Goal: Information Seeking & Learning: Stay updated

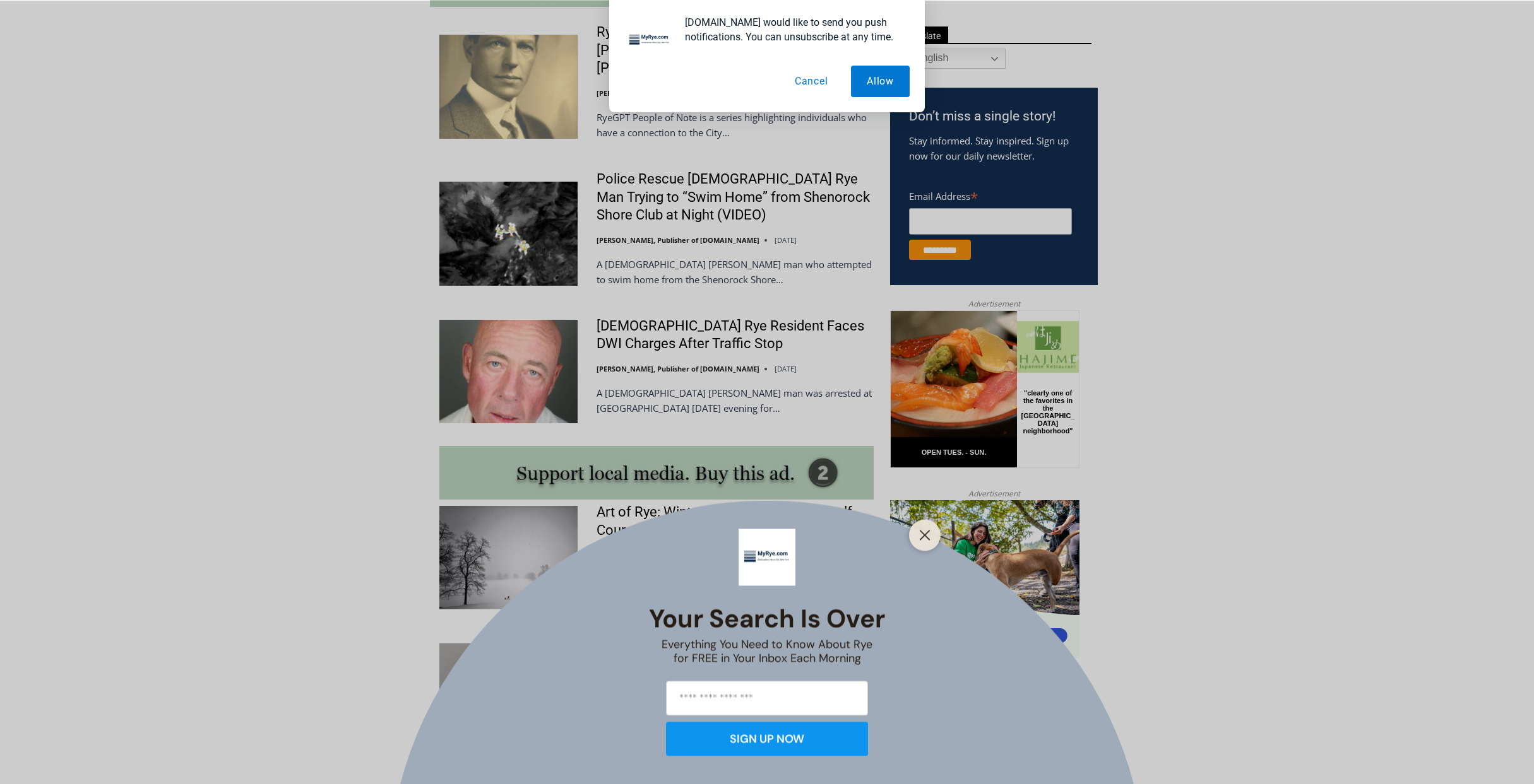
scroll to position [694, 0]
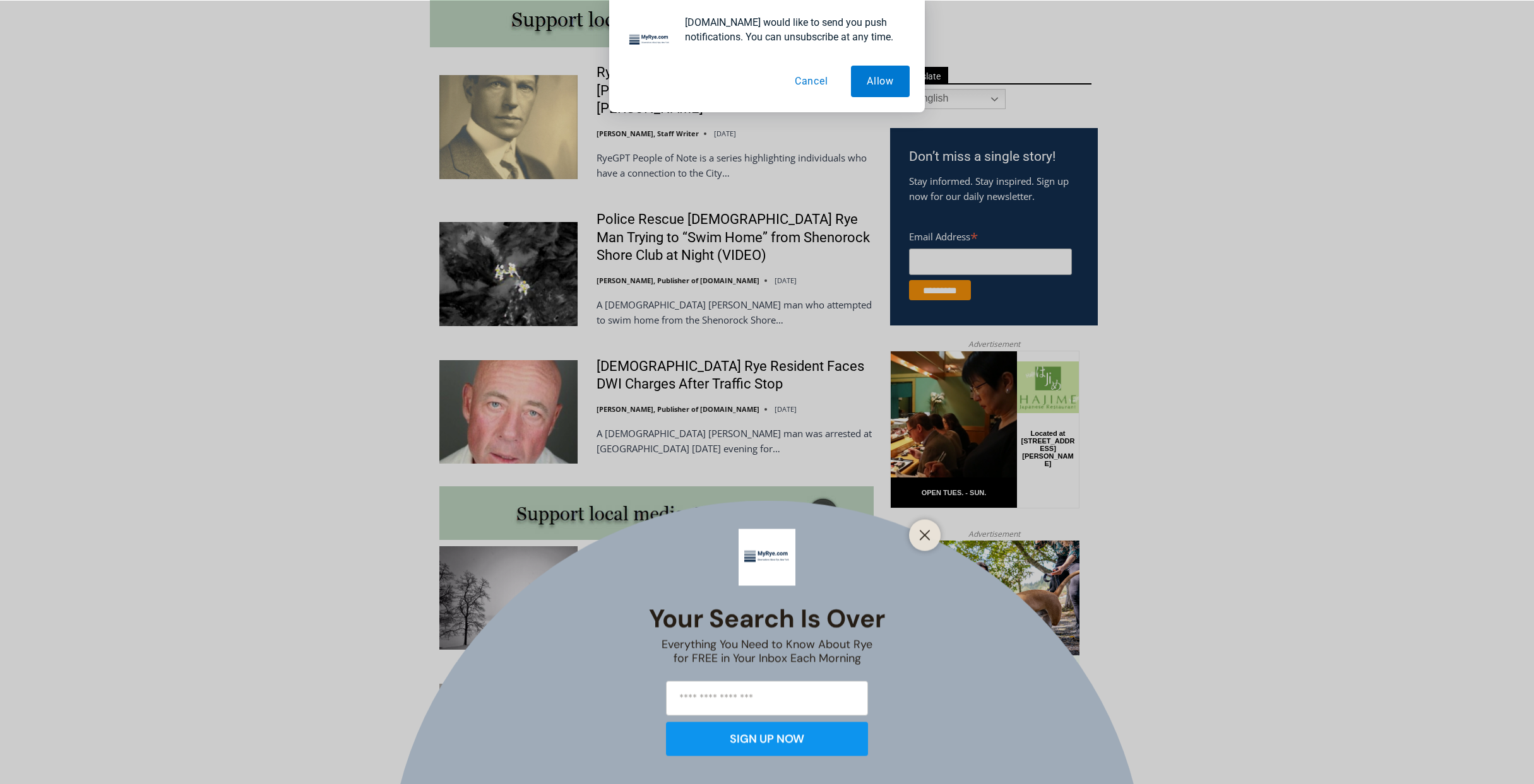
click at [493, 239] on div "Your Search is Over Everything You Need to Know About Rye for FREE in Your Inbo…" at bounding box center [767, 392] width 1534 height 784
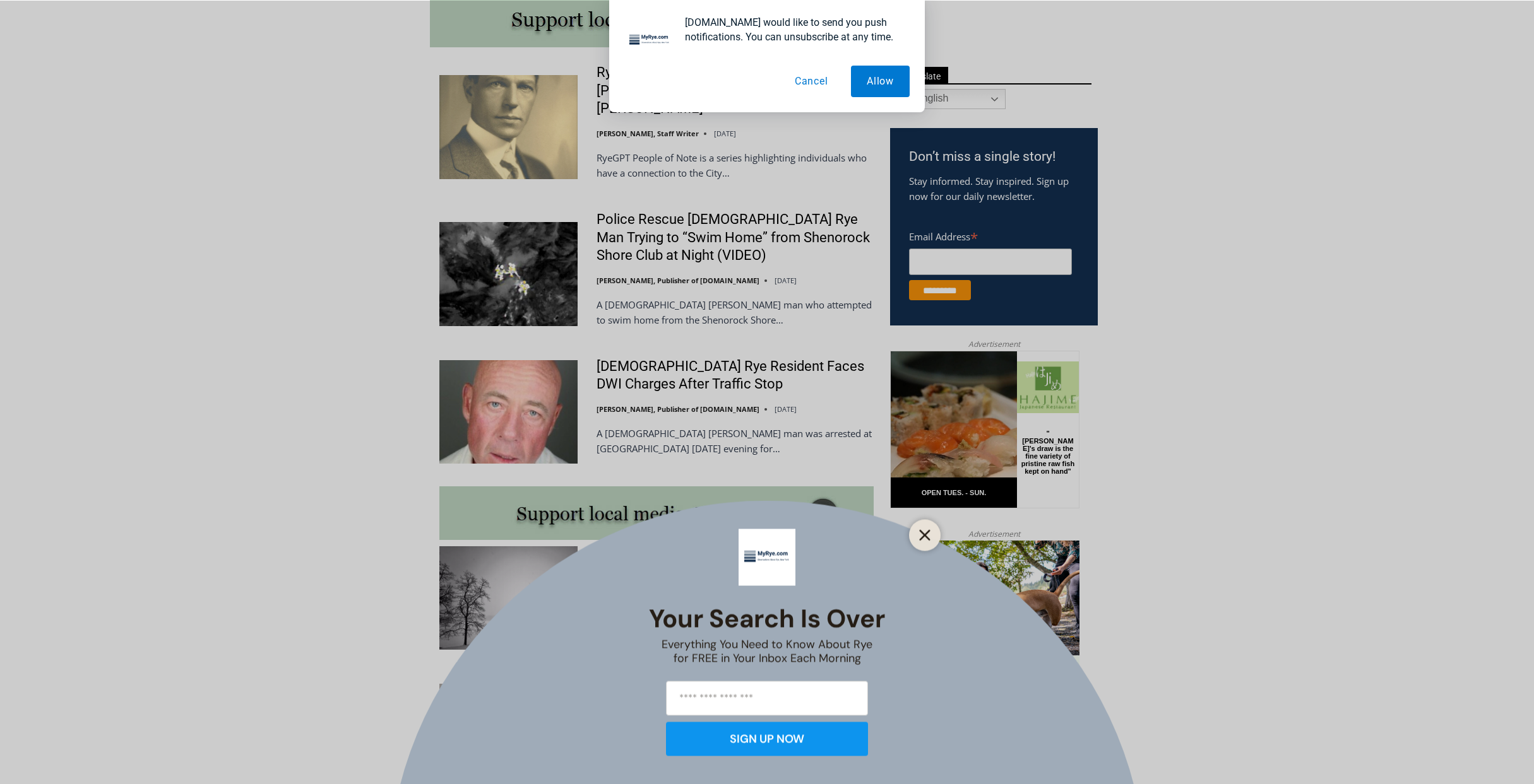
click at [919, 536] on icon "Close" at bounding box center [925, 535] width 11 height 11
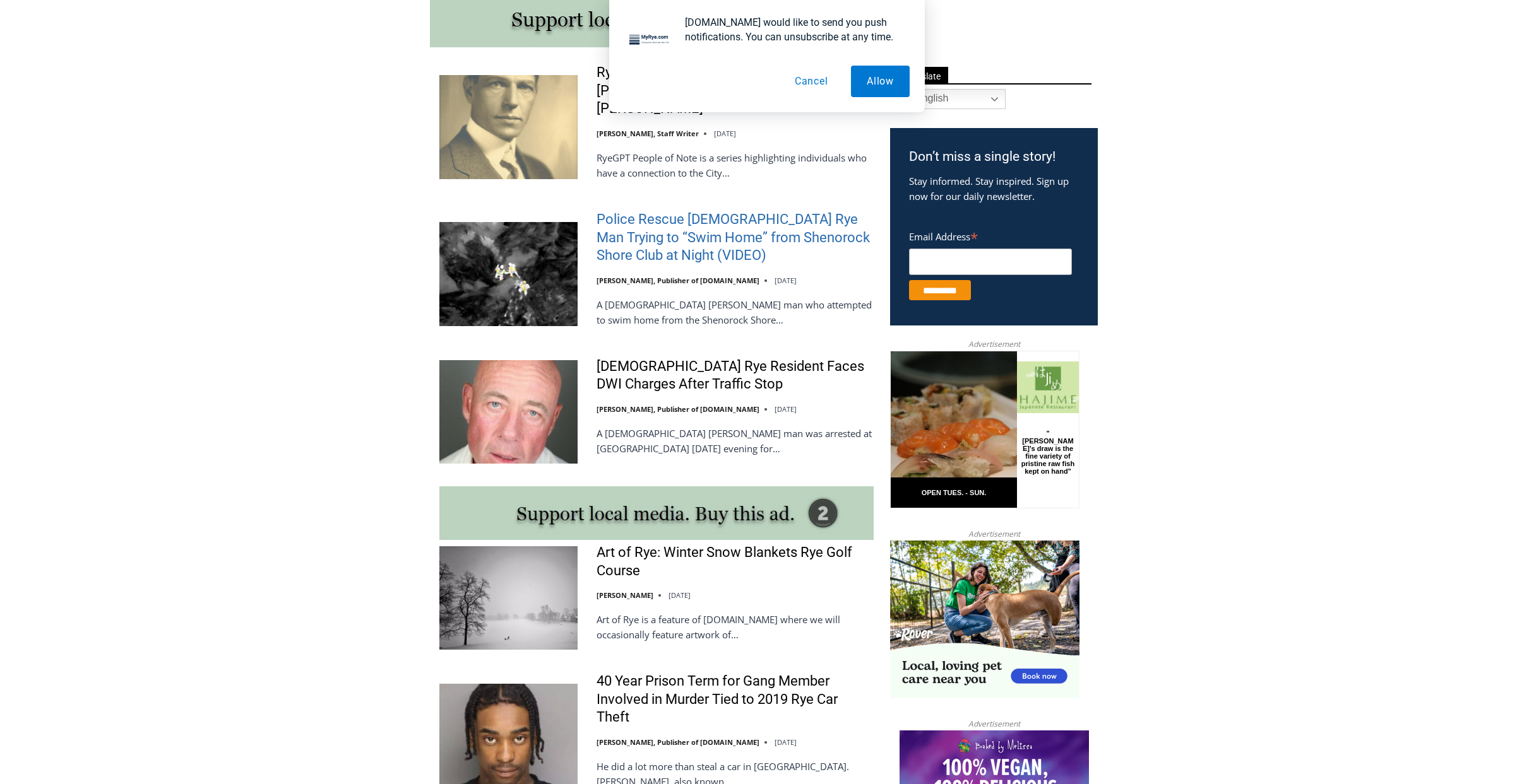
click at [646, 211] on link "Police Rescue [DEMOGRAPHIC_DATA] Rye Man Trying to “Swim Home” from Shenorock S…" at bounding box center [735, 238] width 277 height 54
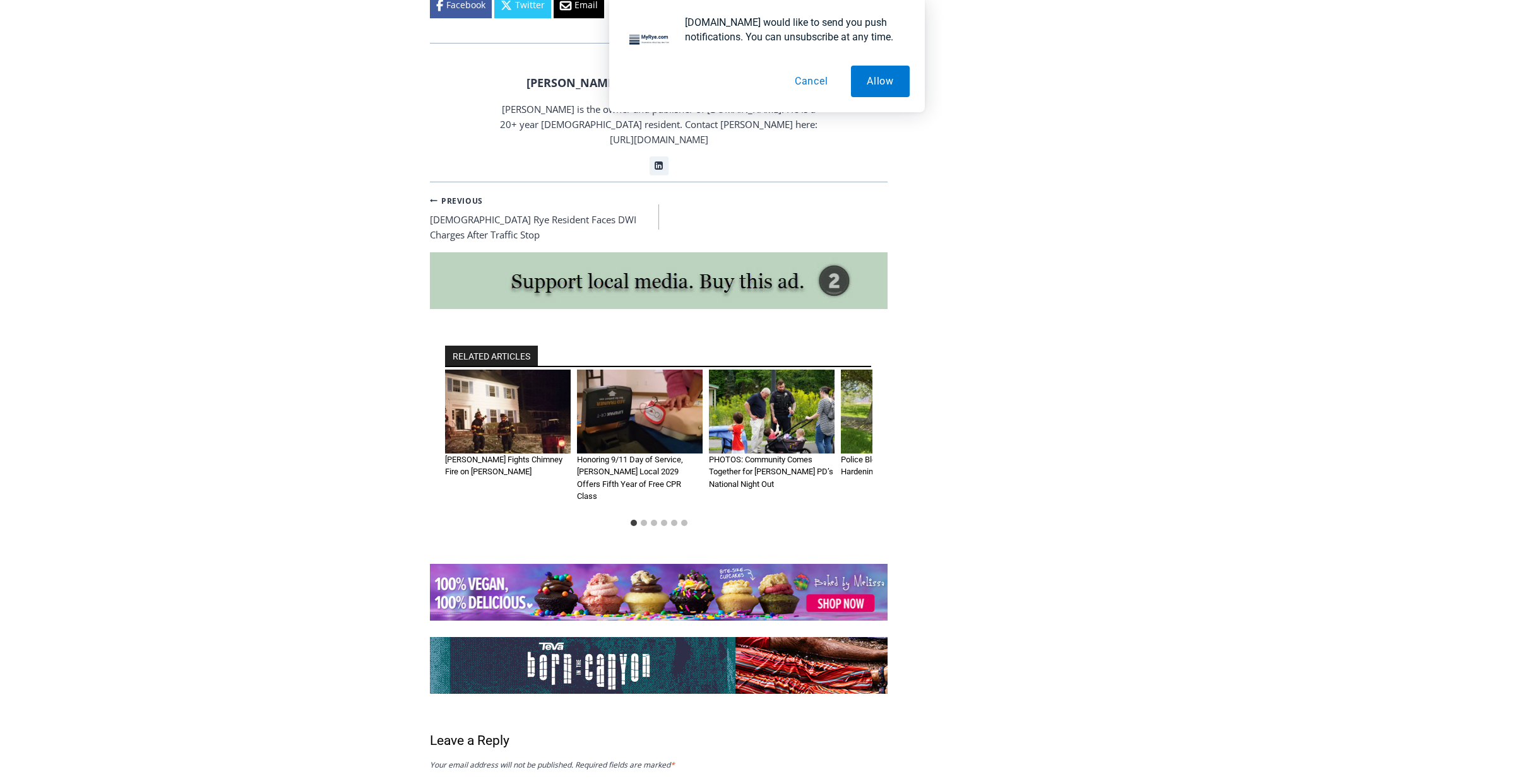
scroll to position [2271, 0]
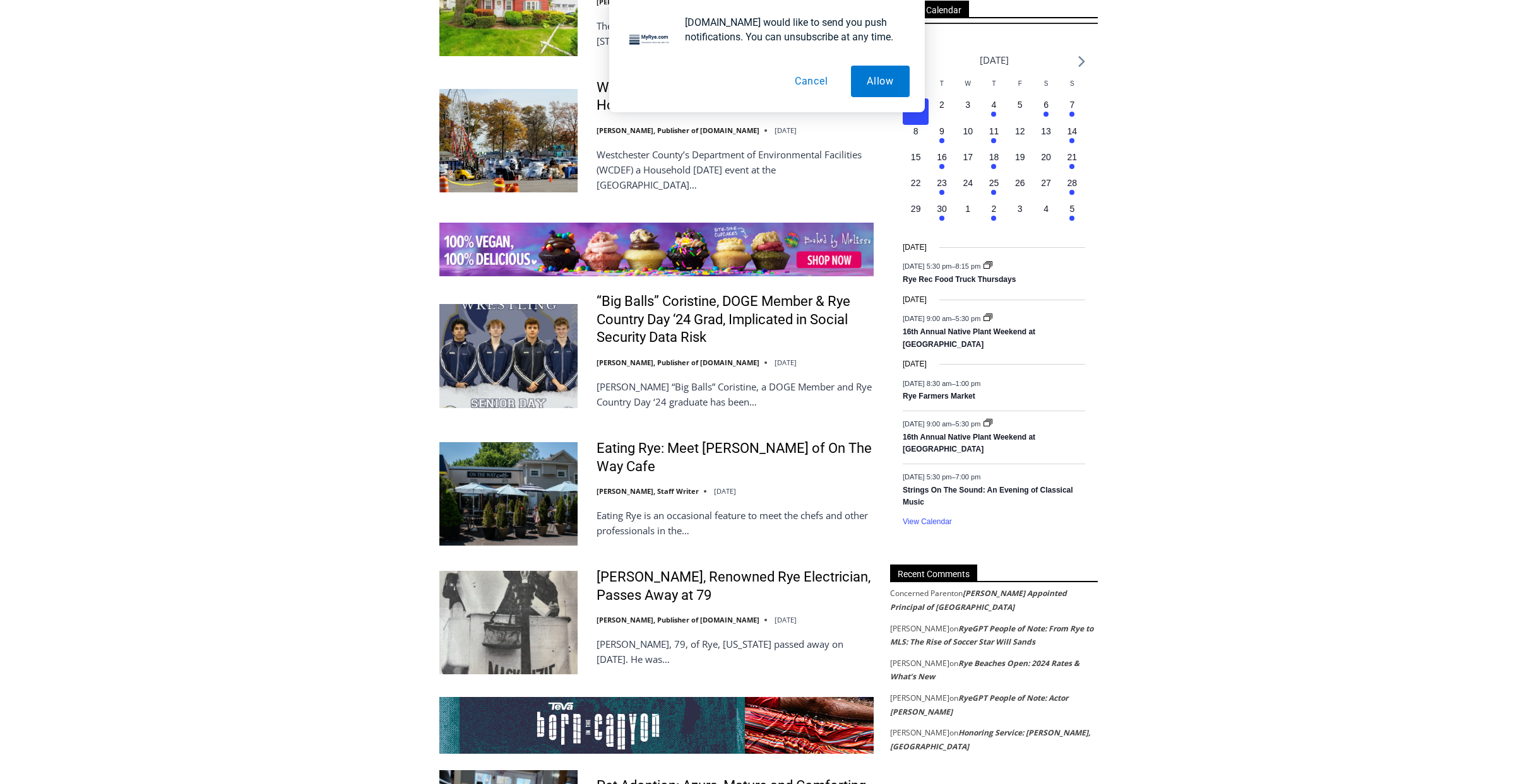
scroll to position [1830, 0]
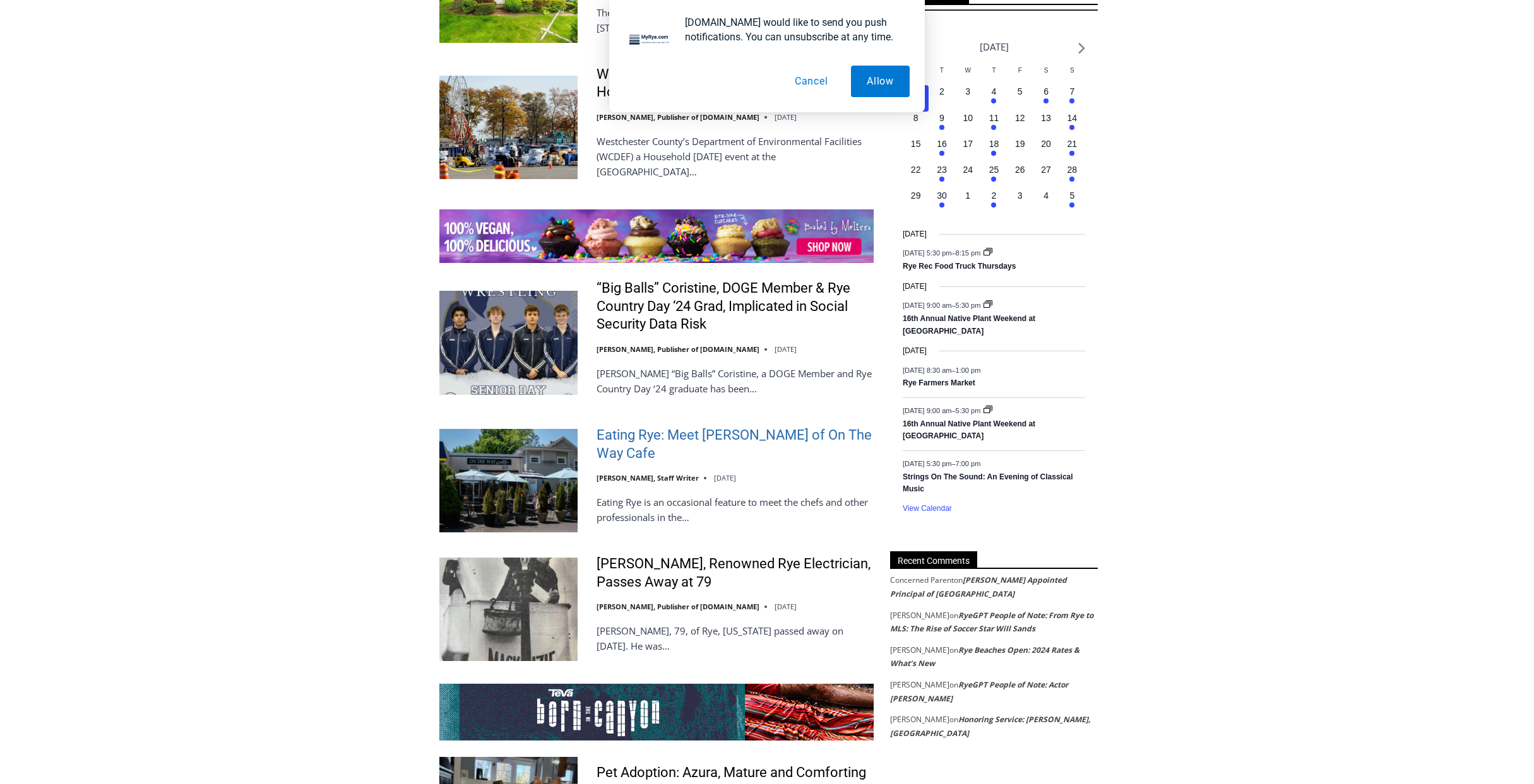
click at [679, 427] on link "Eating Rye: Meet [PERSON_NAME] of On The Way Cafe" at bounding box center [735, 444] width 277 height 36
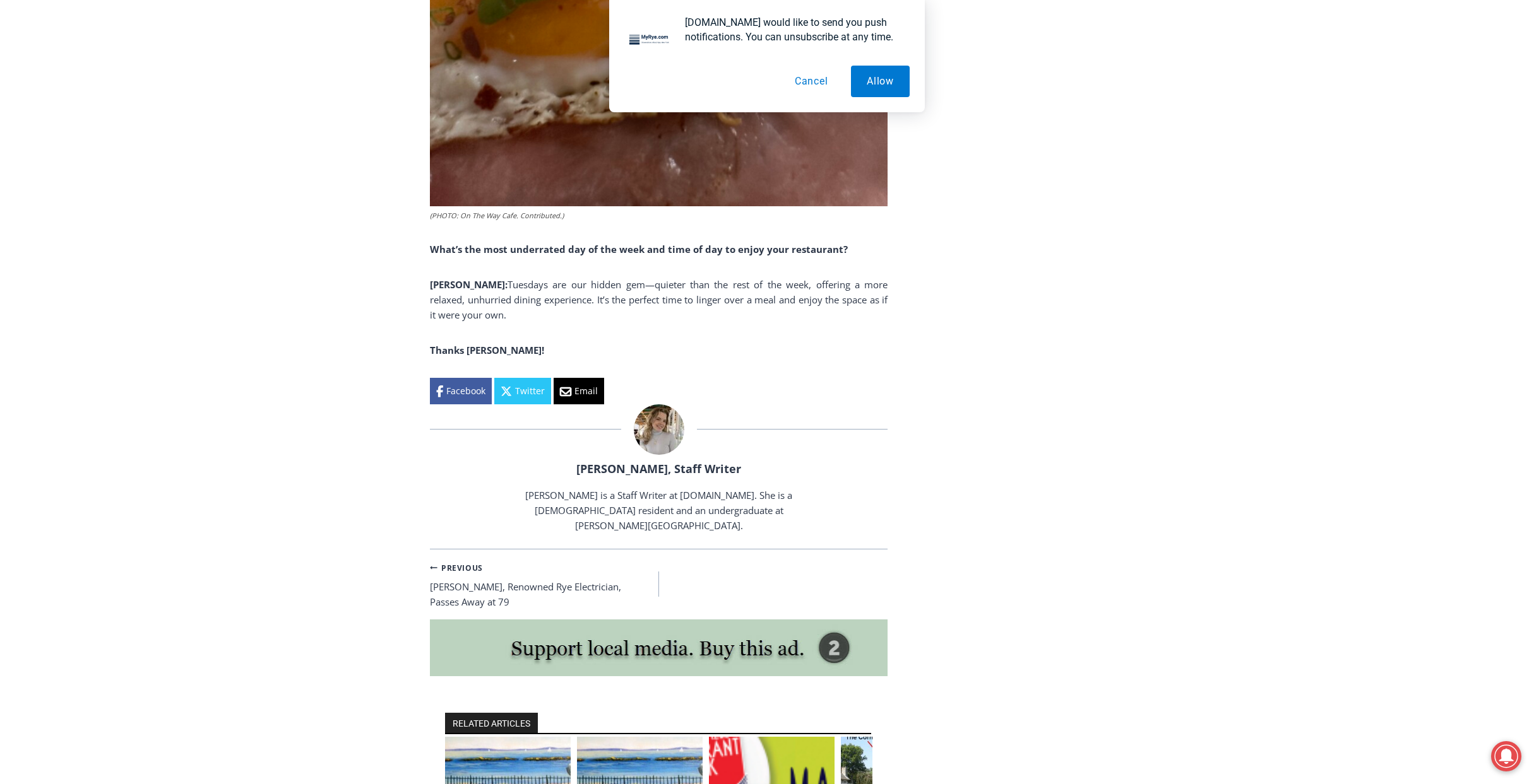
scroll to position [7129, 0]
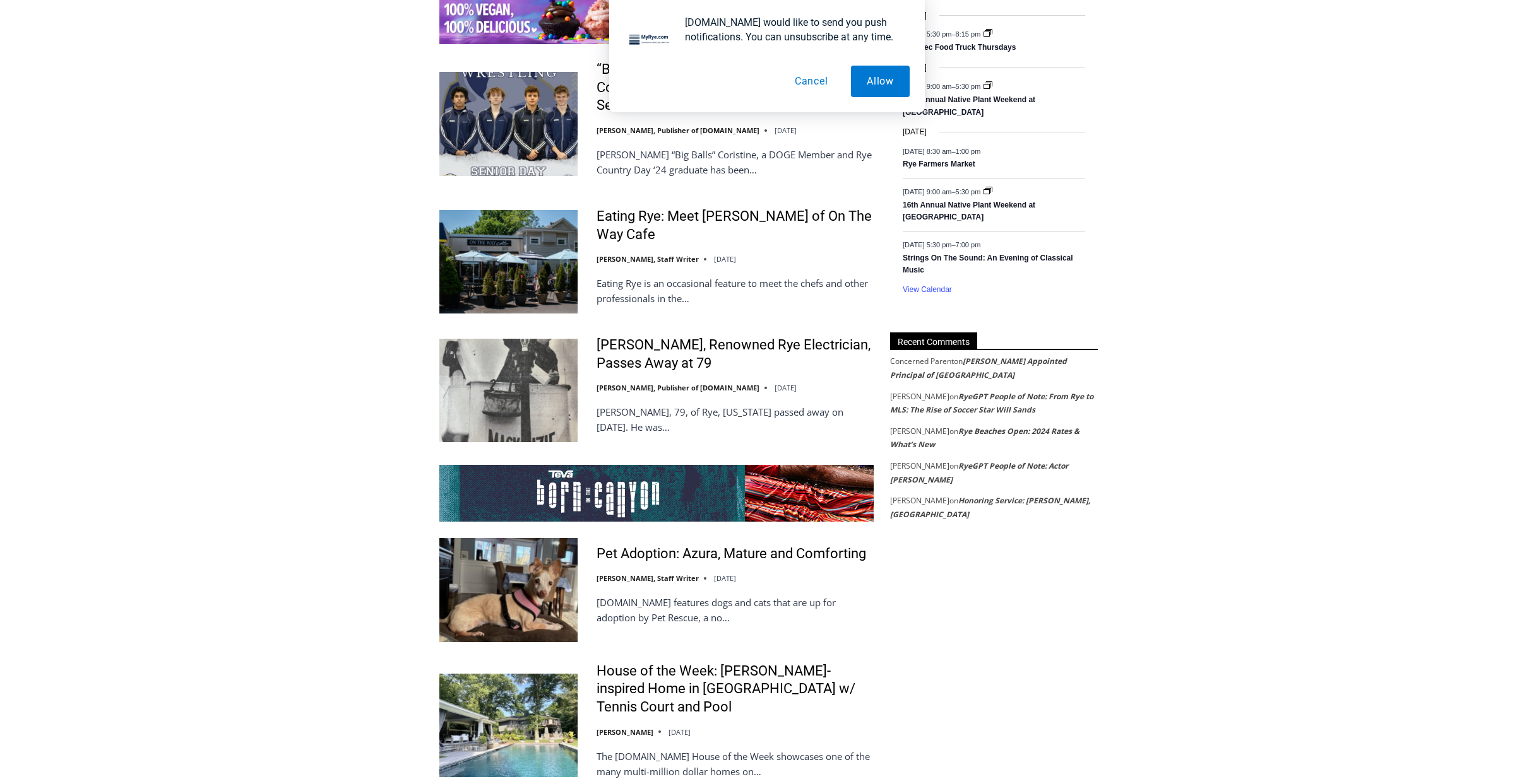
scroll to position [2082, 0]
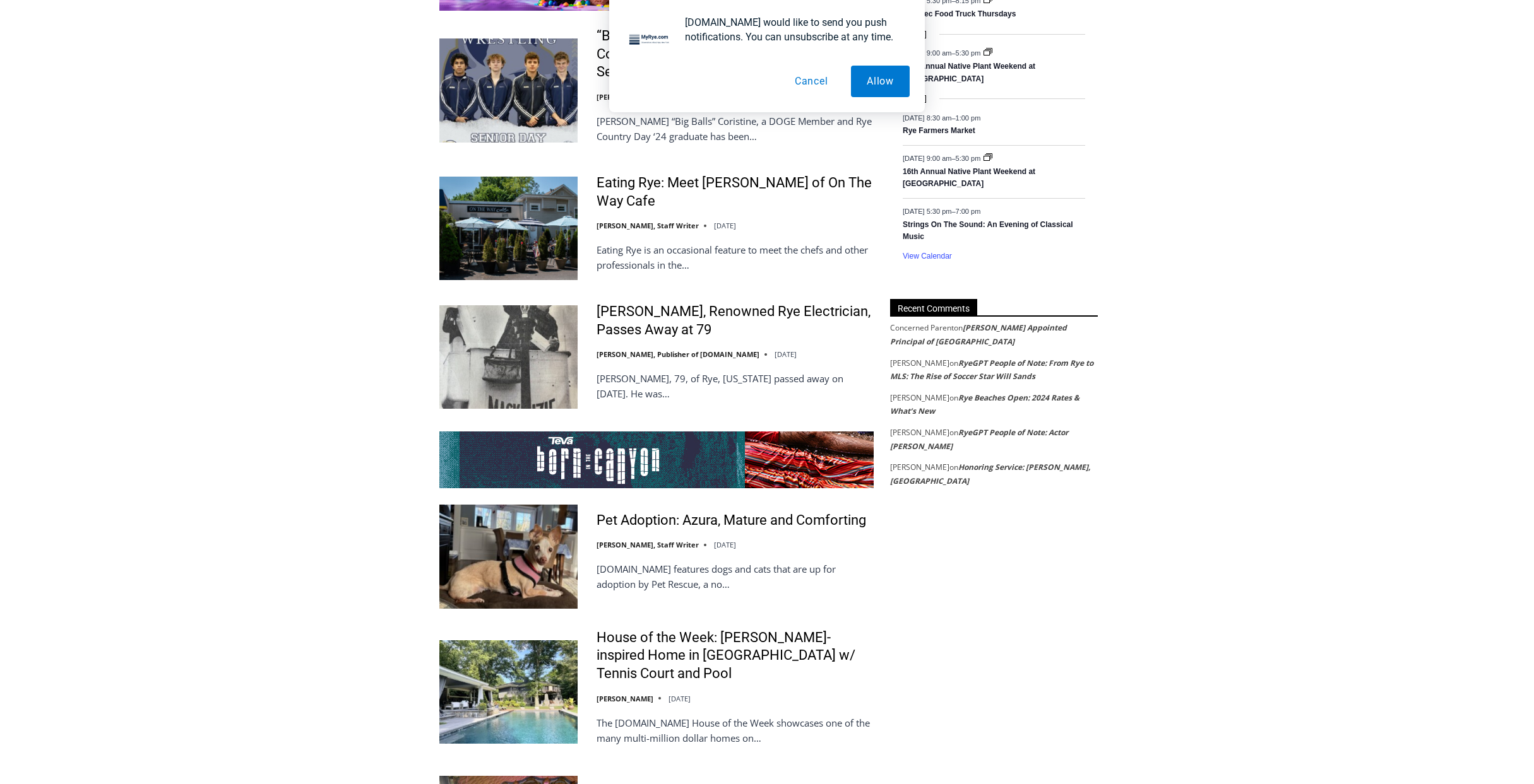
click at [552, 317] on img at bounding box center [509, 357] width 139 height 104
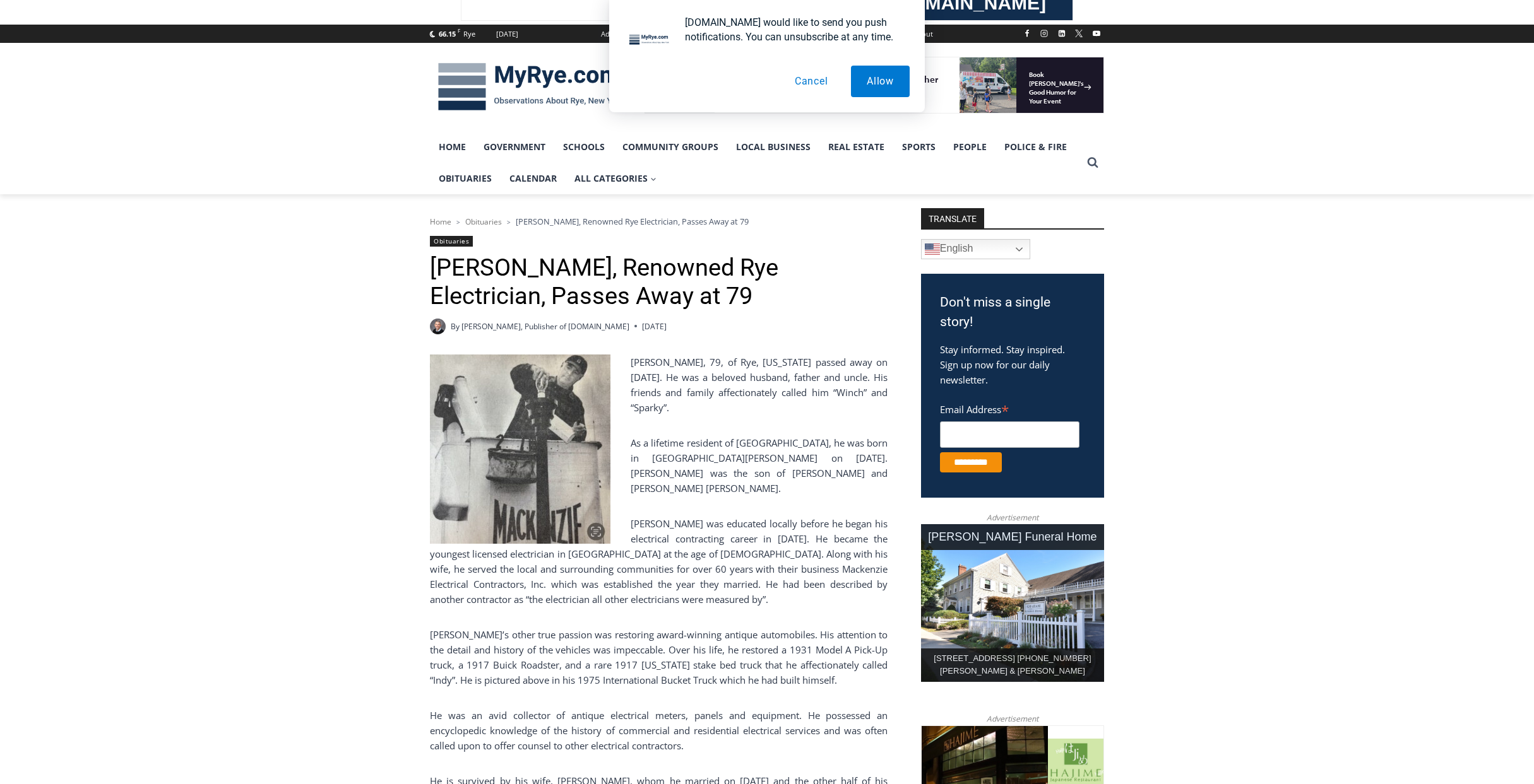
scroll to position [63, 0]
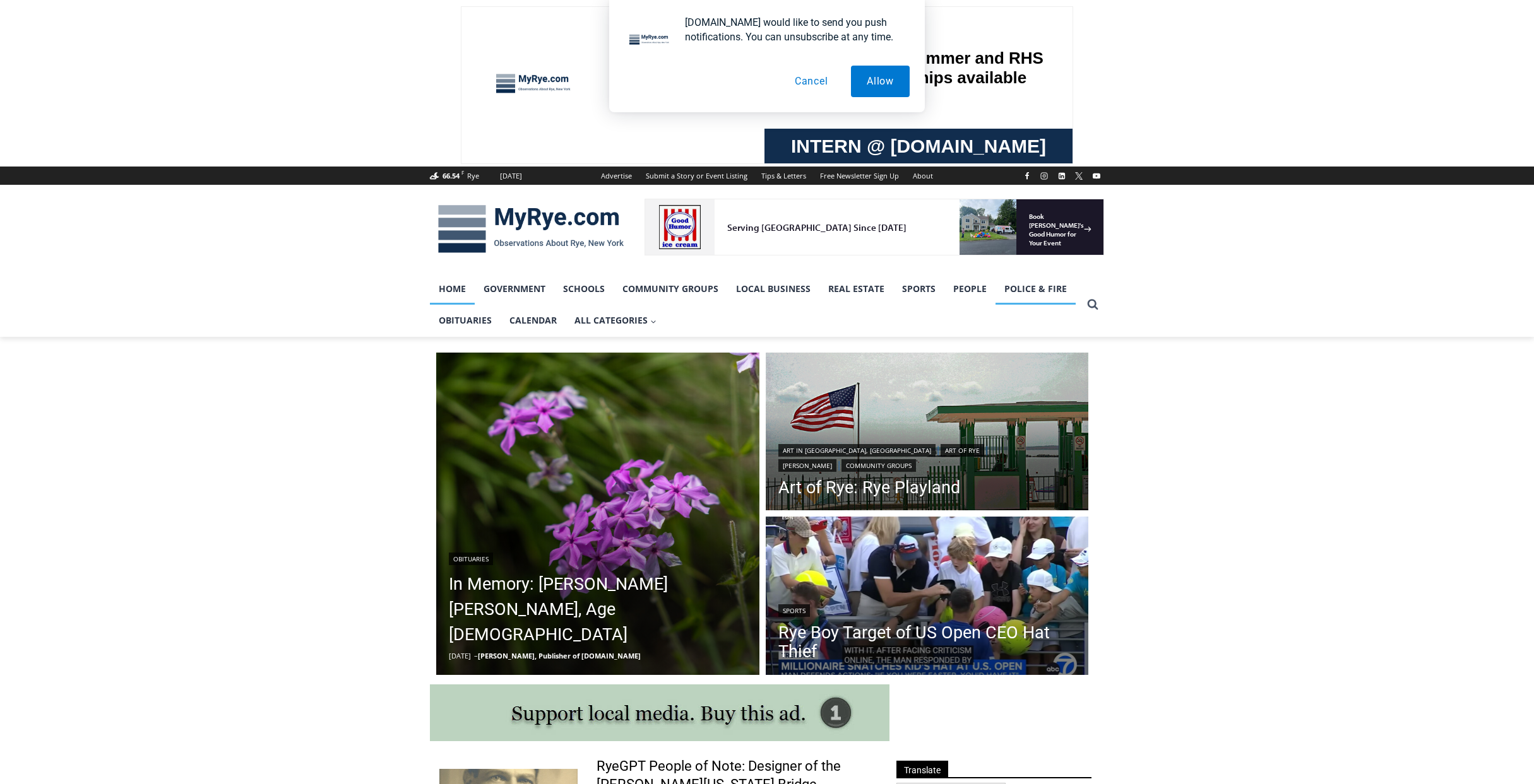
click at [1030, 295] on link "Police & Fire" at bounding box center [1036, 289] width 80 height 32
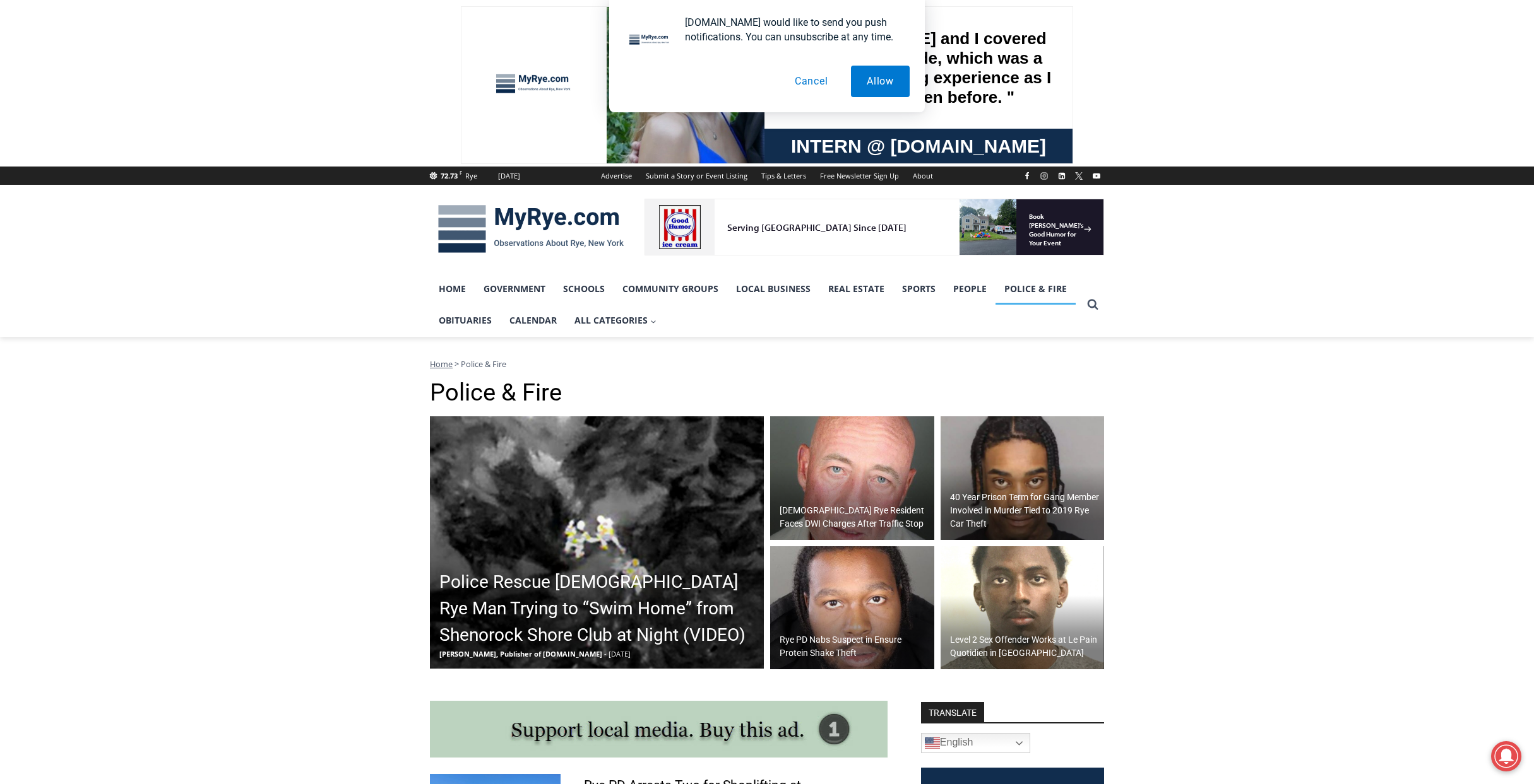
click at [858, 465] on img at bounding box center [851, 479] width 164 height 124
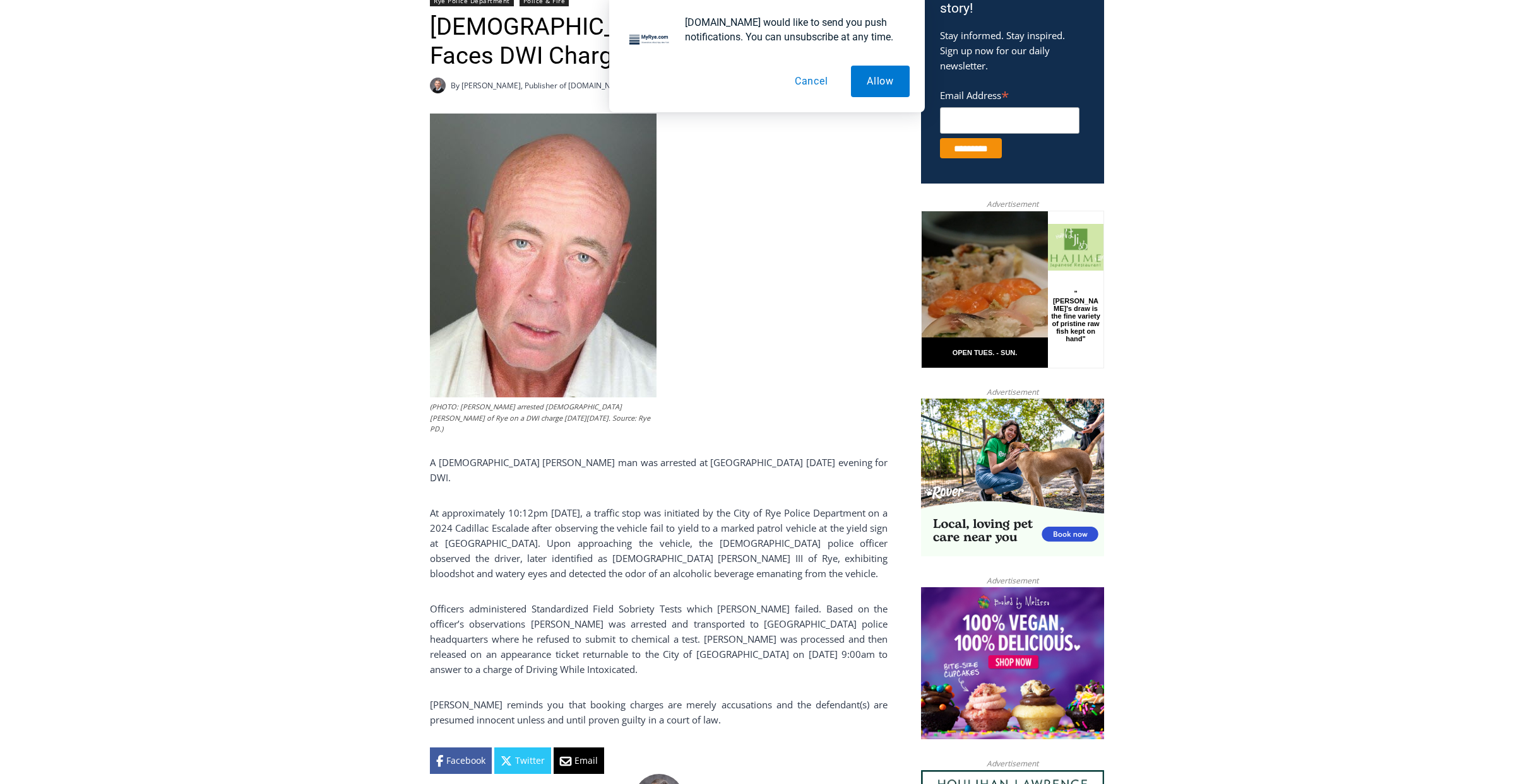
scroll to position [568, 0]
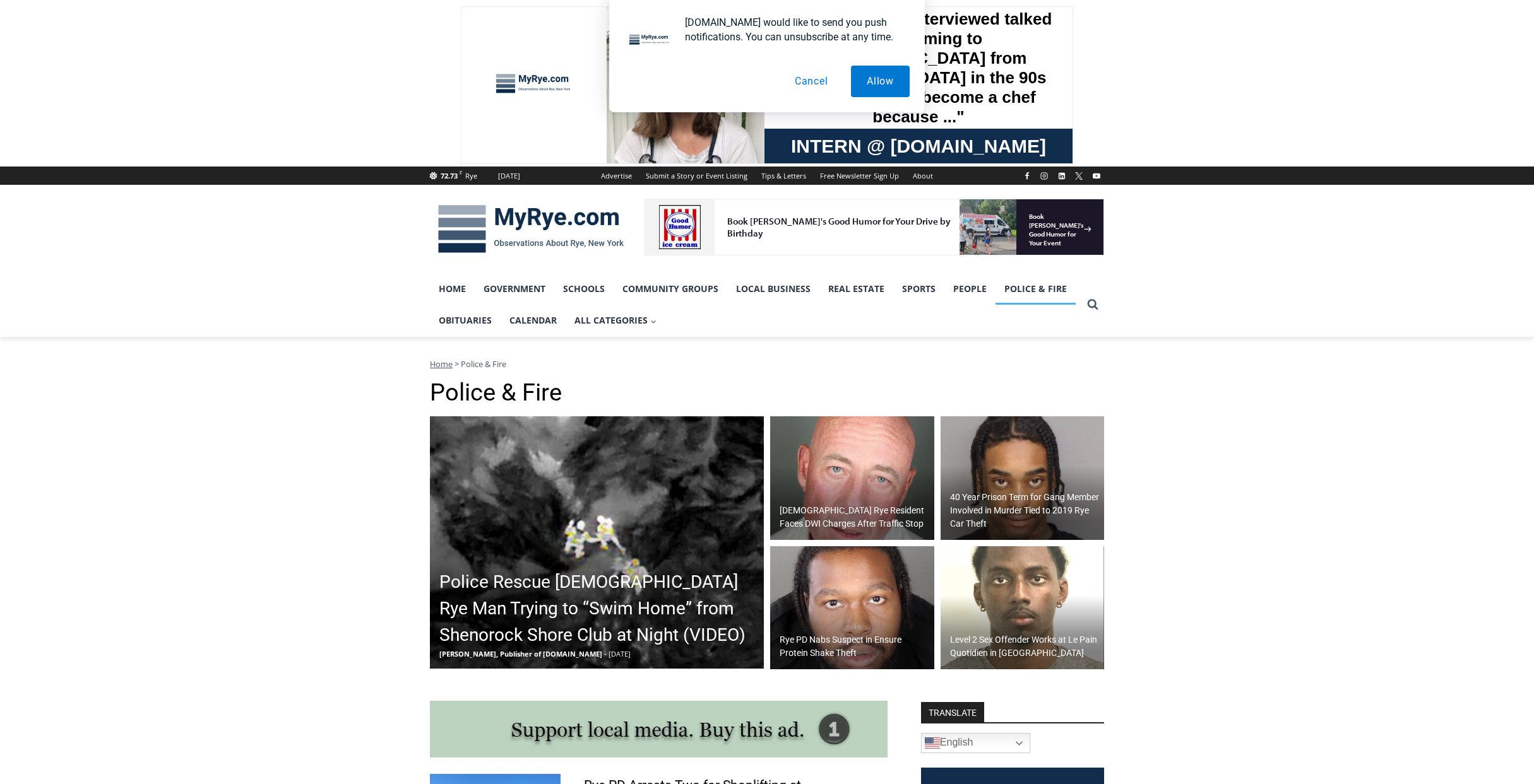
click at [825, 83] on button "Cancel" at bounding box center [811, 82] width 65 height 32
